Goal: Find specific page/section

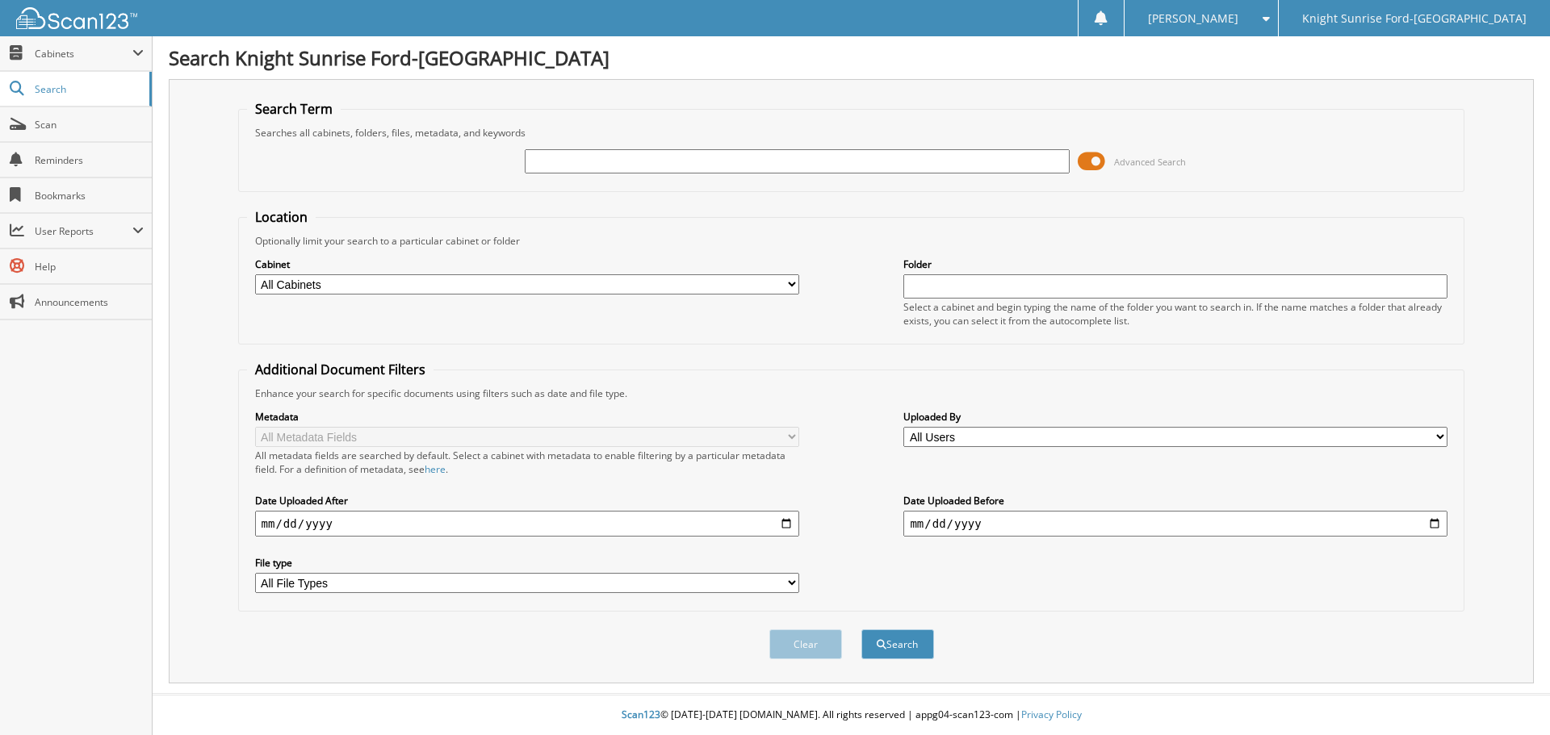
click at [60, 153] on span "Reminders" at bounding box center [89, 160] width 109 height 14
type input "657315"
click at [861, 630] on button "Search" at bounding box center [897, 645] width 73 height 30
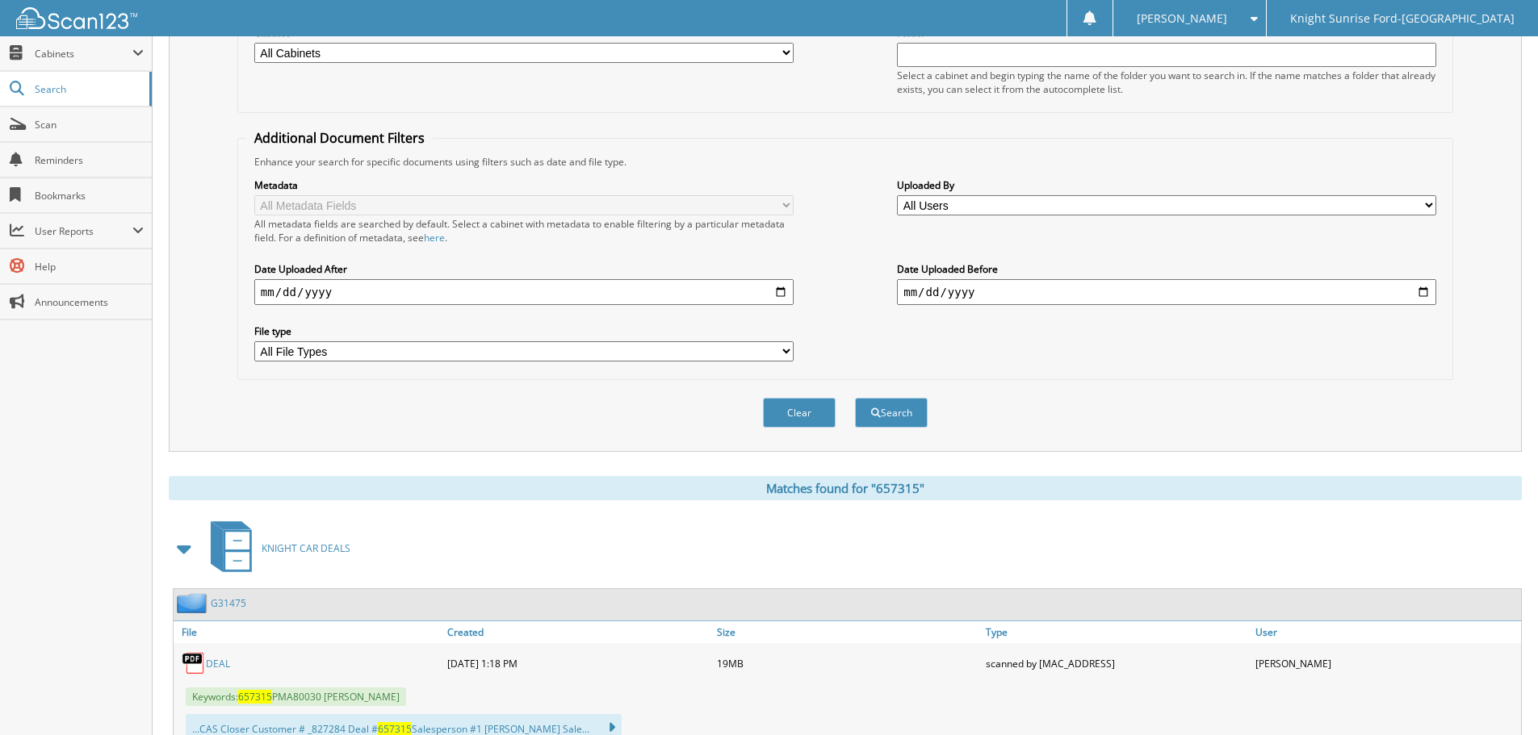
scroll to position [638, 0]
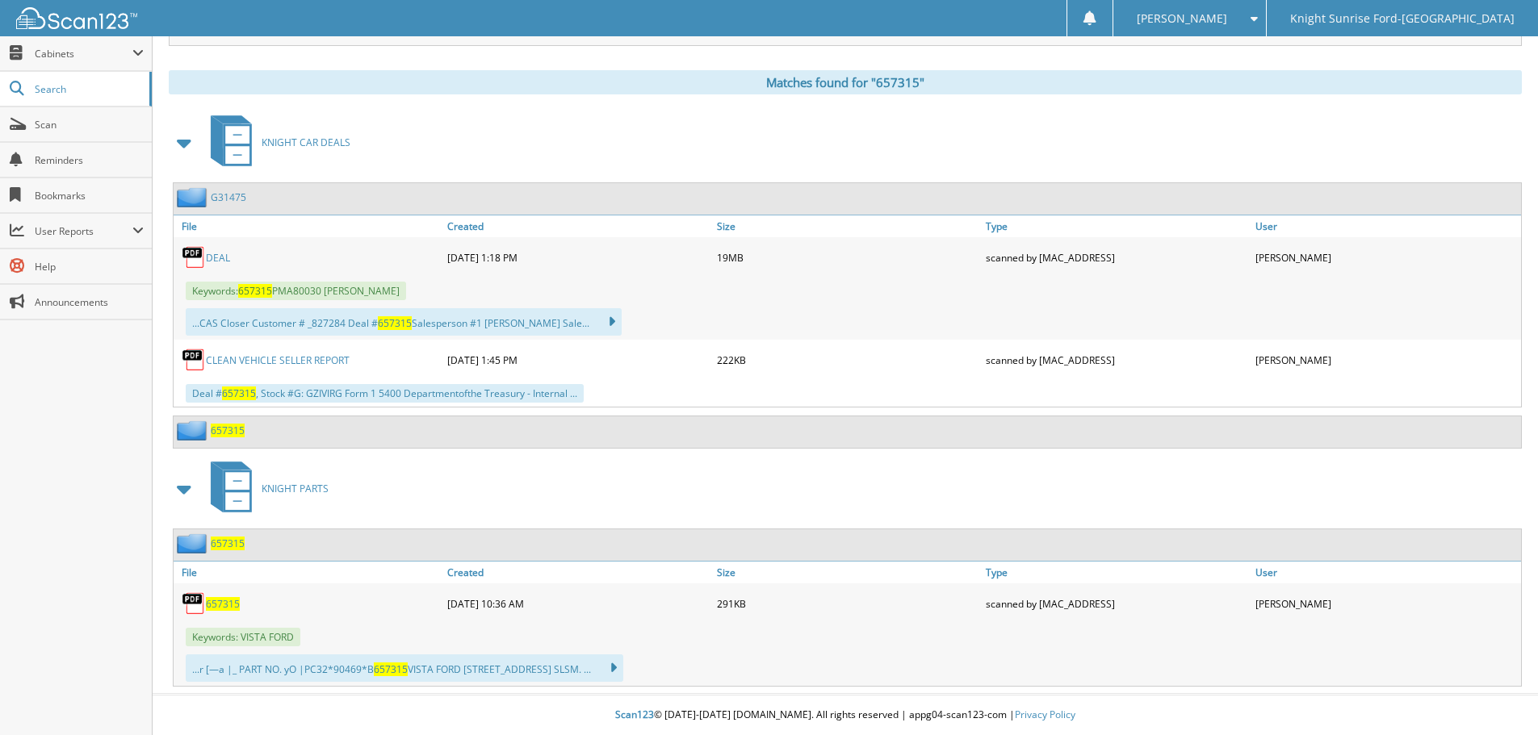
click at [213, 255] on link "DEAL" at bounding box center [218, 258] width 24 height 14
